Goal: Task Accomplishment & Management: Manage account settings

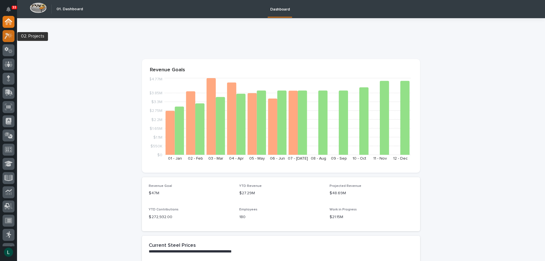
click at [10, 36] on icon at bounding box center [10, 35] width 5 height 6
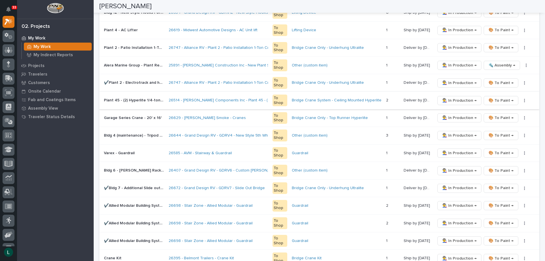
scroll to position [170, 0]
click at [451, 150] on span "👨‍🏭 In Production →" at bounding box center [459, 152] width 34 height 7
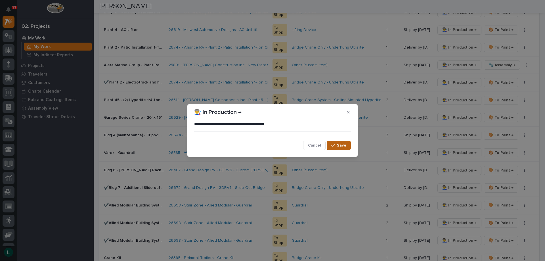
click at [341, 145] on span "Save" at bounding box center [341, 145] width 9 height 5
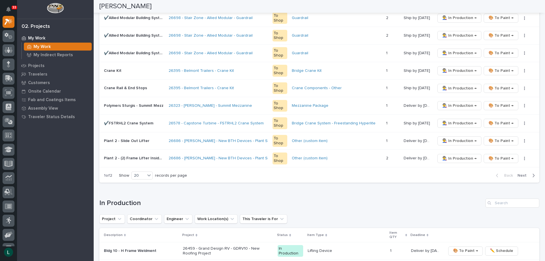
scroll to position [341, 0]
click at [142, 173] on div "20" at bounding box center [139, 175] width 14 height 6
click at [138, 196] on div "30" at bounding box center [142, 196] width 21 height 7
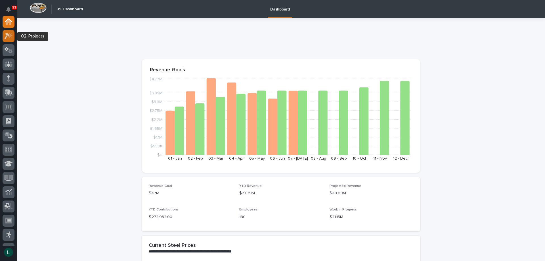
click at [7, 35] on icon at bounding box center [7, 36] width 5 height 6
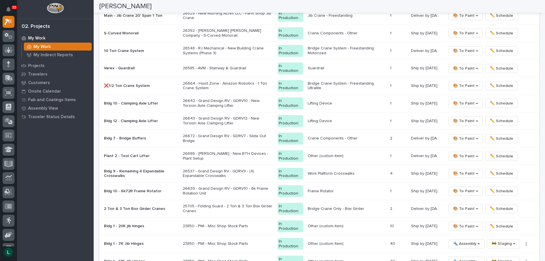
scroll to position [511, 0]
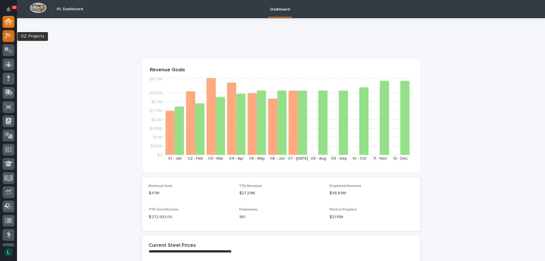
click at [10, 33] on icon at bounding box center [9, 36] width 8 height 7
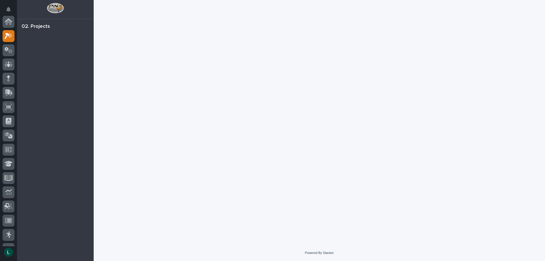
scroll to position [14, 0]
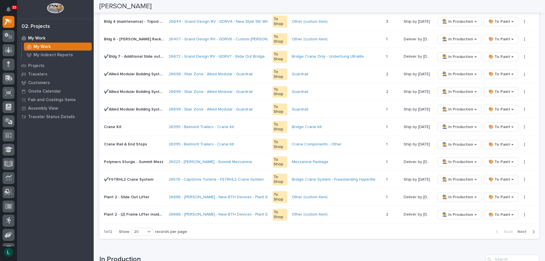
scroll to position [341, 0]
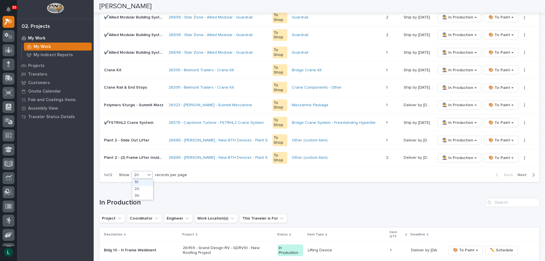
click at [143, 172] on div "20" at bounding box center [141, 175] width 21 height 8
click at [139, 195] on div "30" at bounding box center [142, 196] width 21 height 7
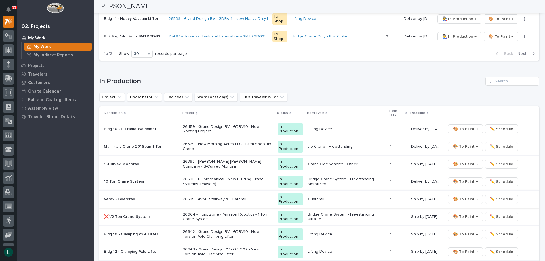
scroll to position [625, 0]
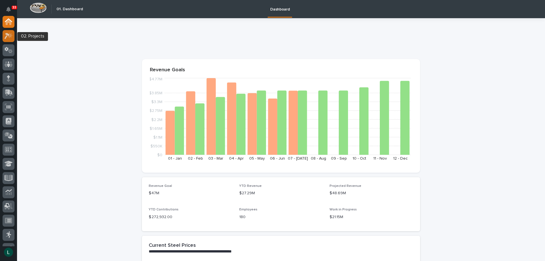
click at [8, 34] on icon at bounding box center [7, 36] width 5 height 6
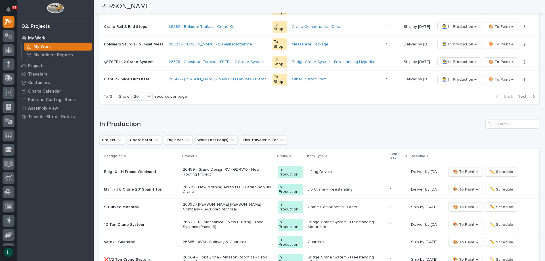
scroll to position [483, 0]
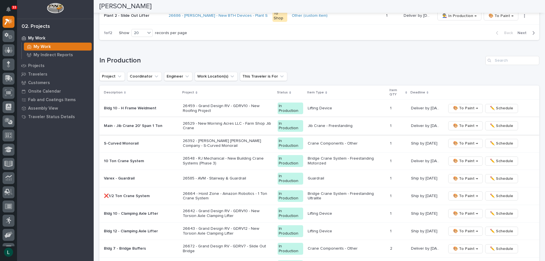
click at [456, 124] on span "🎨 To Paint →" at bounding box center [465, 125] width 25 height 7
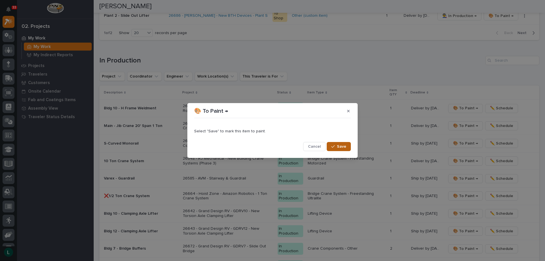
click at [339, 144] on button "Save" at bounding box center [339, 146] width 24 height 9
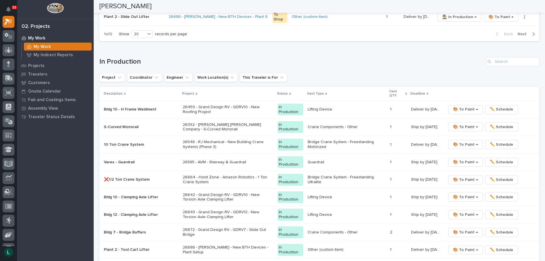
scroll to position [472, 0]
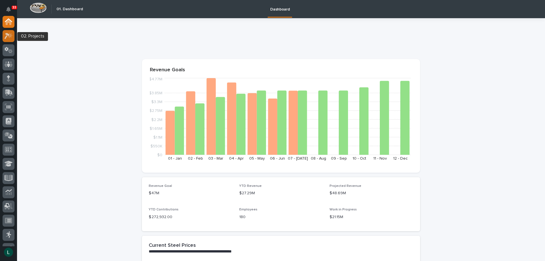
click at [11, 35] on icon at bounding box center [10, 35] width 5 height 6
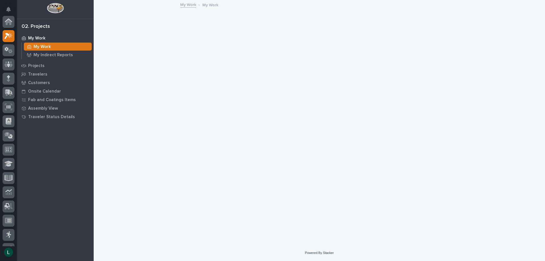
scroll to position [14, 0]
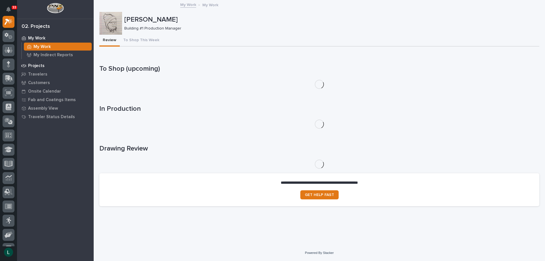
click at [34, 64] on p "Projects" at bounding box center [36, 65] width 16 height 5
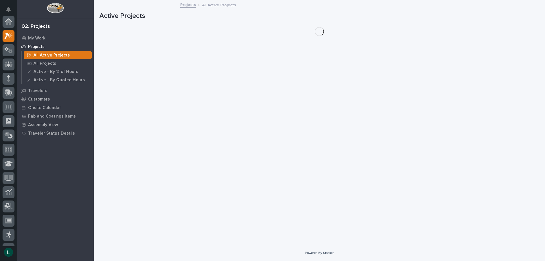
scroll to position [14, 0]
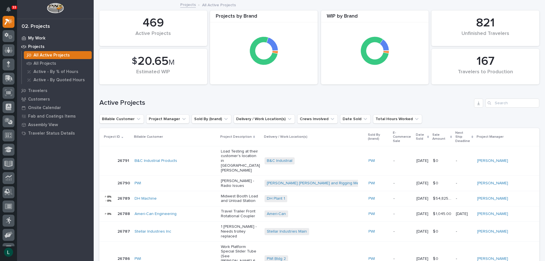
click at [34, 37] on p "My Work" at bounding box center [36, 38] width 17 height 5
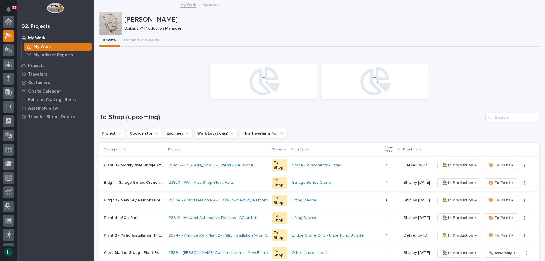
scroll to position [14, 0]
